Goal: Information Seeking & Learning: Learn about a topic

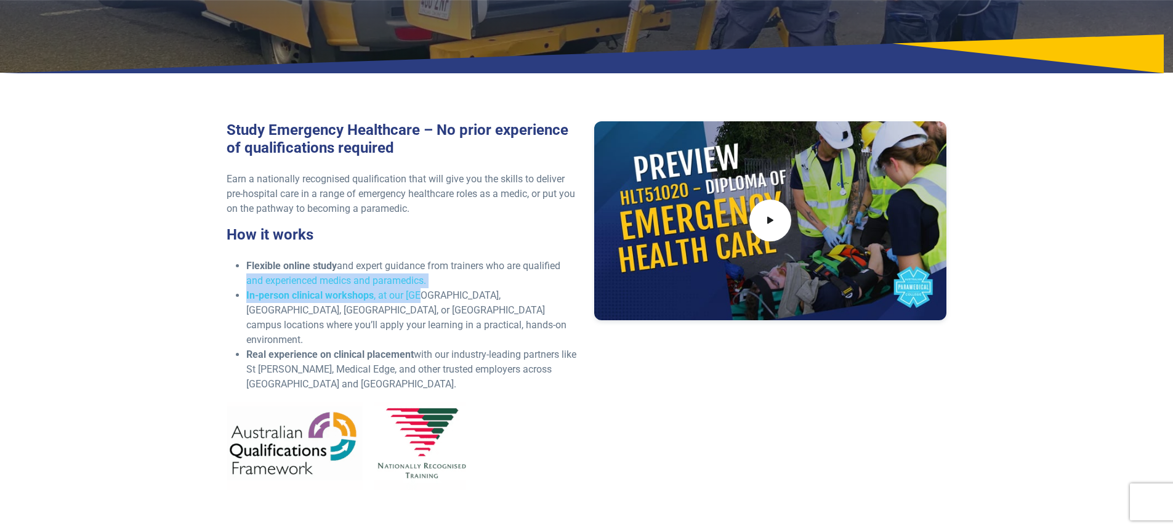
drag, startPoint x: 565, startPoint y: 264, endPoint x: 435, endPoint y: 286, distance: 131.3
click at [430, 288] on ul "Flexible online study and expert guidance from trainers who are qualified and e…" at bounding box center [403, 325] width 353 height 133
click at [451, 274] on li "Flexible online study and expert guidance from trainers who are qualified and e…" at bounding box center [412, 274] width 333 height 30
drag, startPoint x: 292, startPoint y: 304, endPoint x: 380, endPoint y: 309, distance: 88.2
click at [380, 309] on li "In-person clinical workshops , at our [GEOGRAPHIC_DATA], [GEOGRAPHIC_DATA], [GE…" at bounding box center [412, 317] width 333 height 59
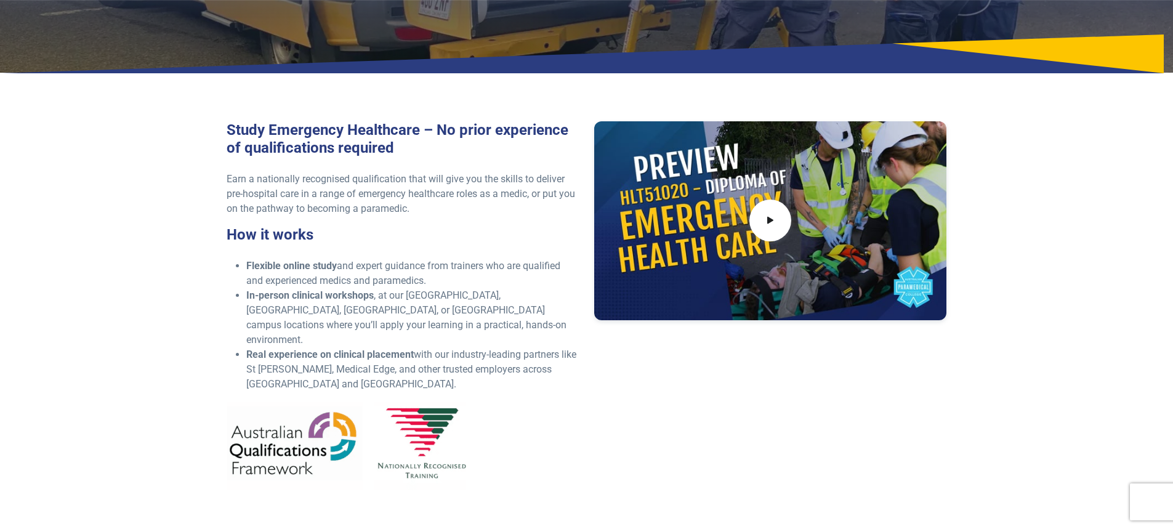
click at [338, 356] on li "Real experience on clinical placement with our industry-leading partners like […" at bounding box center [412, 369] width 333 height 44
drag, startPoint x: 296, startPoint y: 364, endPoint x: 417, endPoint y: 343, distance: 123.1
click at [414, 347] on li "Real experience on clinical placement with our industry-leading partners like […" at bounding box center [412, 369] width 333 height 44
click at [430, 318] on li "In-person clinical workshops , at our [GEOGRAPHIC_DATA], [GEOGRAPHIC_DATA], [GE…" at bounding box center [412, 317] width 333 height 59
